Goal: Check status

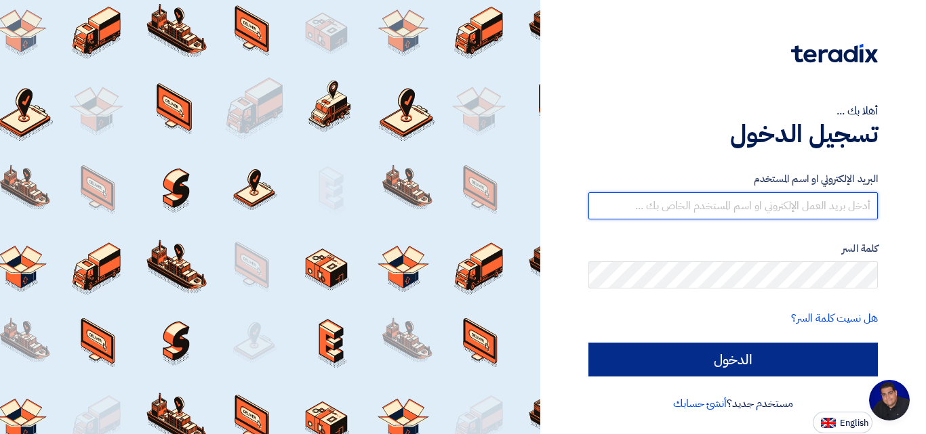
type input "[EMAIL_ADDRESS][DOMAIN_NAME]"
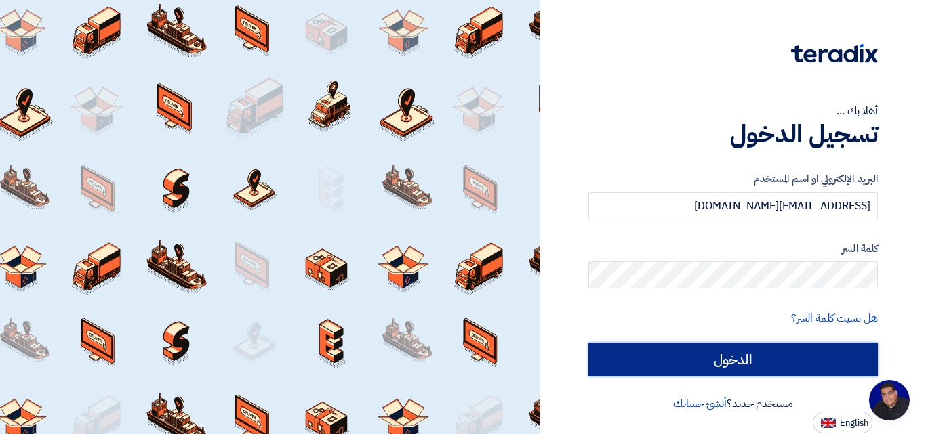
click at [628, 359] on input "الدخول" at bounding box center [732, 360] width 289 height 34
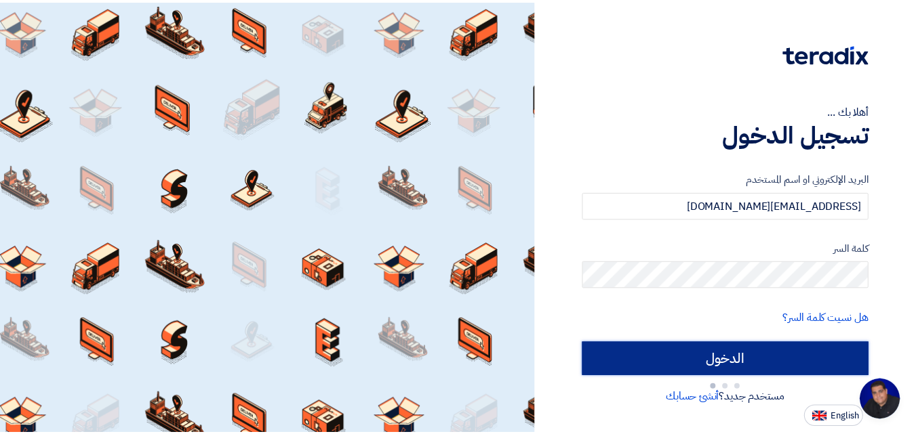
scroll to position [64, 0]
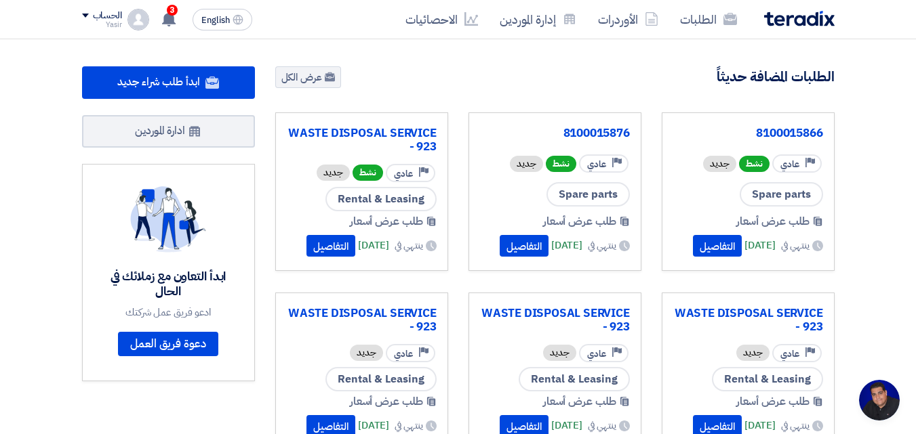
click at [410, 51] on section "2604 طلبات متبقية 6 مزادات متبقية ابدأ طلب شراء جديد" at bounding box center [458, 381] width 916 height 684
click at [708, 14] on link "الطلبات" at bounding box center [708, 19] width 79 height 32
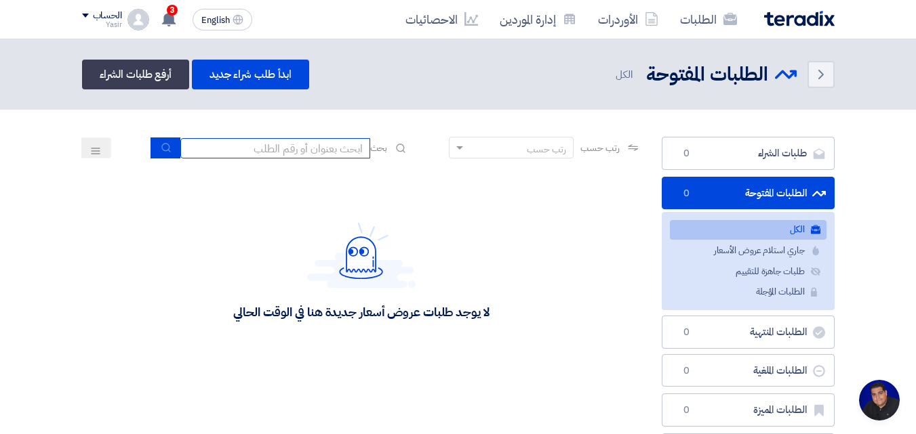
click at [312, 151] on input at bounding box center [275, 148] width 190 height 20
type input "911"
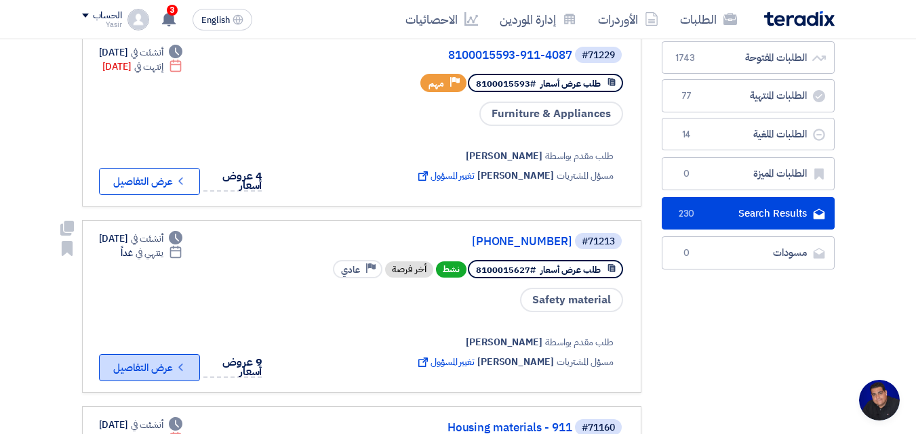
click at [187, 364] on icon "Check details" at bounding box center [180, 367] width 13 height 13
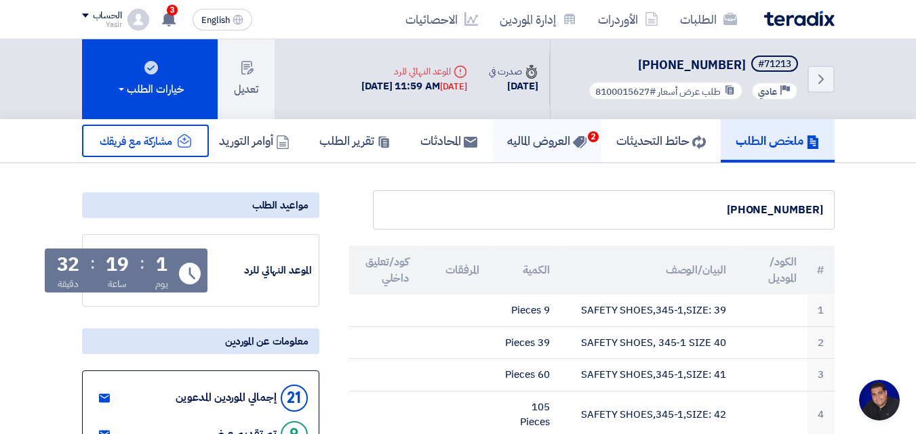
click at [558, 141] on h5 "العروض الماليه 2" at bounding box center [546, 141] width 79 height 16
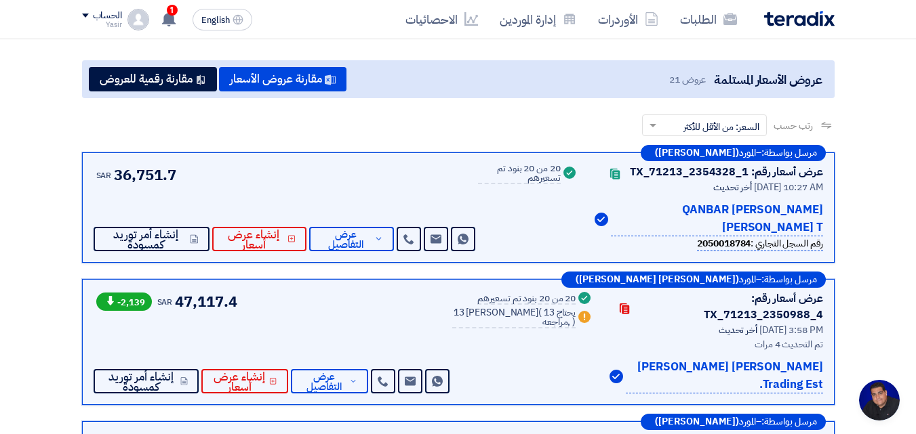
scroll to position [68, 0]
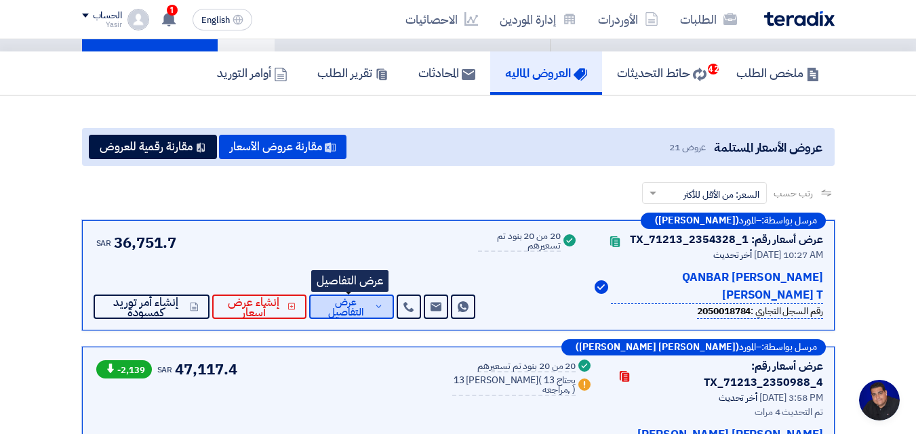
click at [346, 317] on span "عرض التفاصيل" at bounding box center [345, 308] width 51 height 20
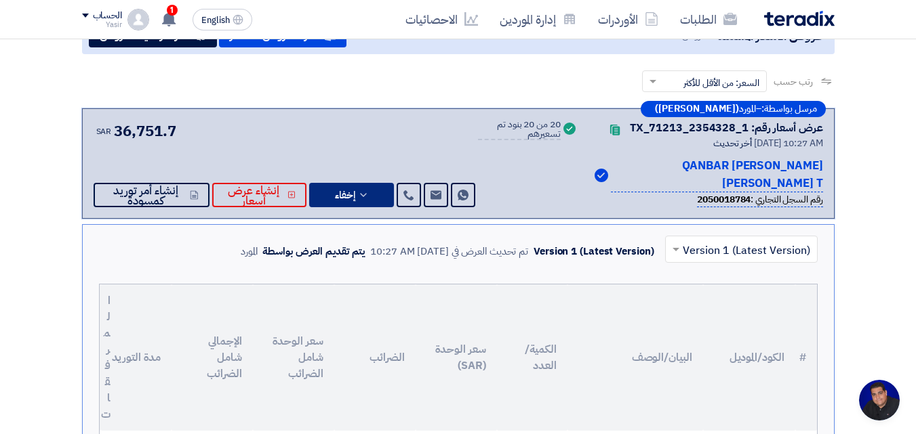
scroll to position [271, 0]
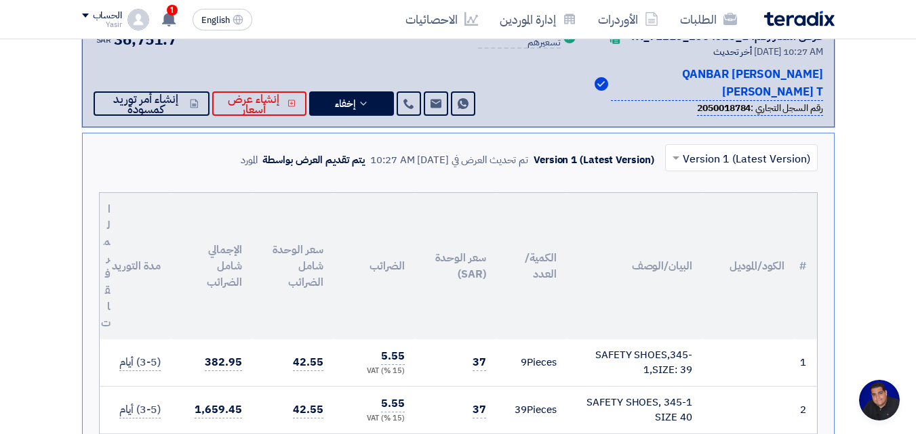
click at [732, 167] on input "text" at bounding box center [748, 159] width 125 height 22
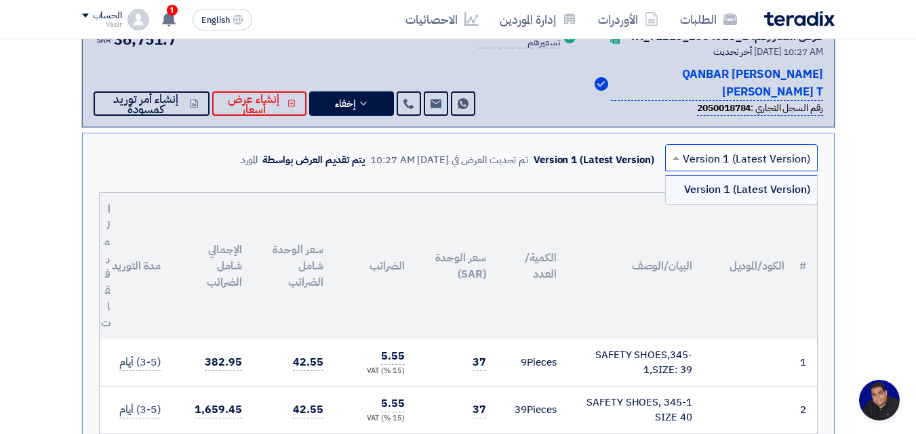
click at [730, 165] on input "text" at bounding box center [748, 159] width 125 height 22
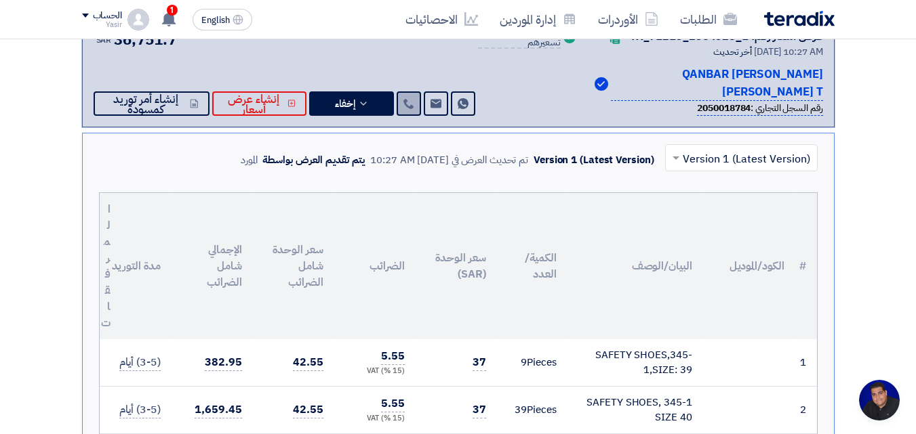
click at [398, 106] on link at bounding box center [408, 103] width 24 height 24
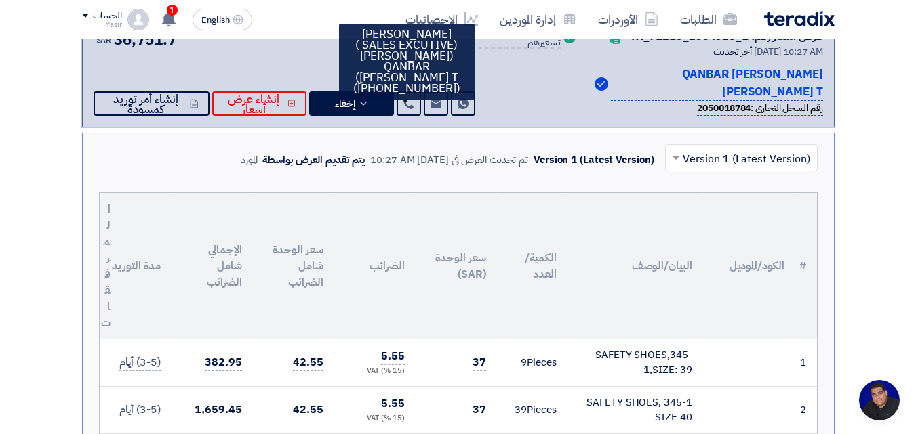
click at [530, 108] on div "Success 20 من 20 بنود تم تسعيرهم" at bounding box center [528, 71] width 100 height 87
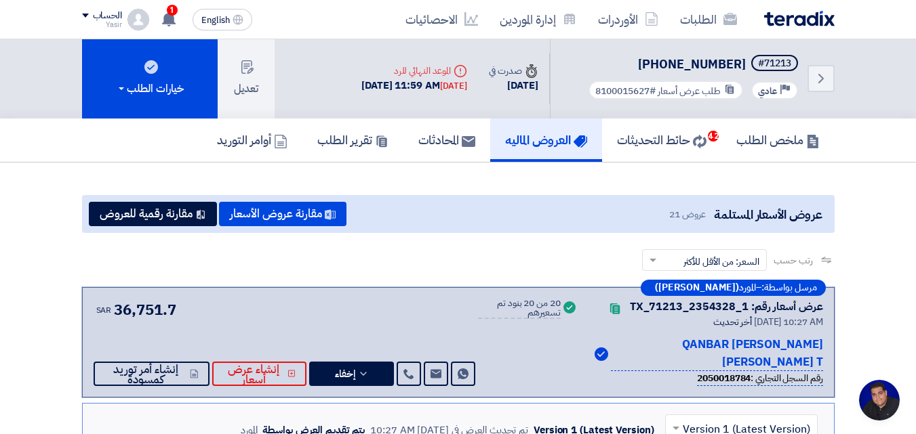
scroll to position [0, 0]
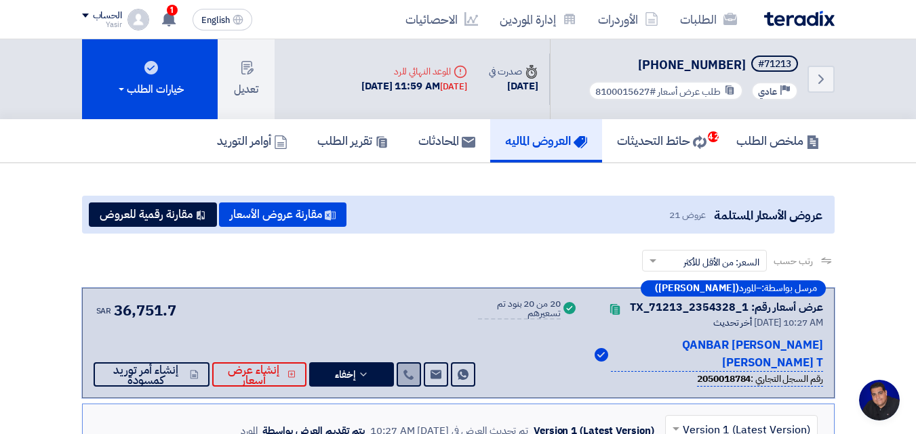
click at [410, 379] on use at bounding box center [408, 375] width 10 height 10
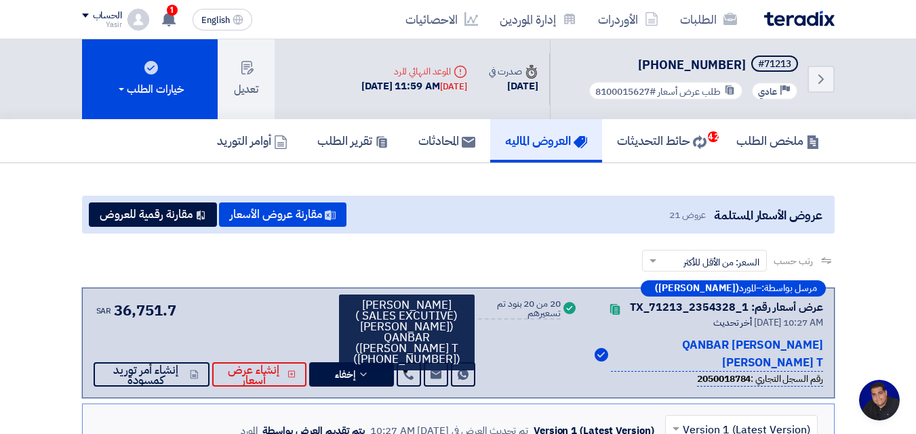
click at [237, 251] on div "رتب حسب رتب حسب × السعر: من الأقل للأكثر ×" at bounding box center [458, 269] width 752 height 38
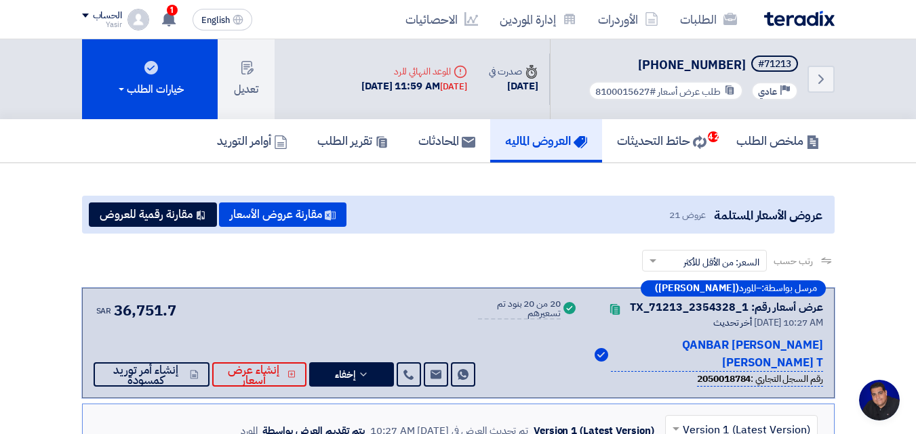
drag, startPoint x: 31, startPoint y: 287, endPoint x: 181, endPoint y: 309, distance: 151.4
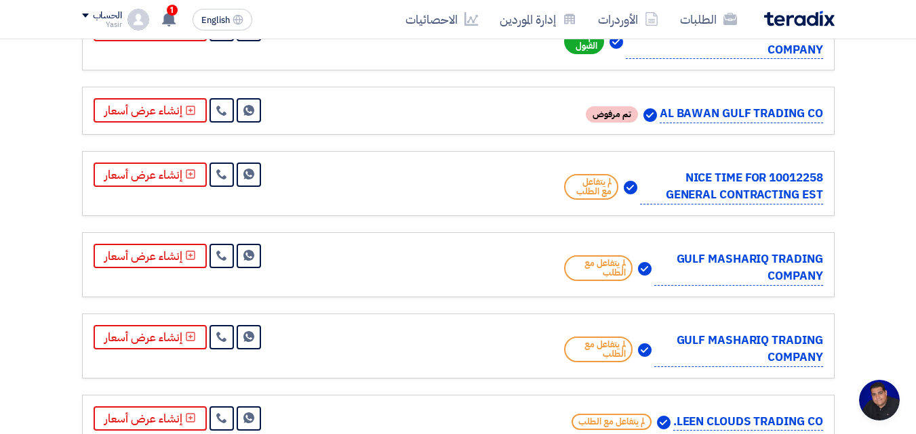
scroll to position [2982, 0]
